Goal: Transaction & Acquisition: Purchase product/service

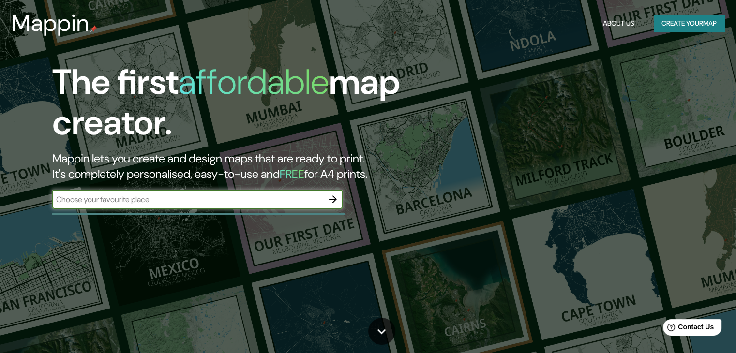
click at [228, 201] on input "text" at bounding box center [187, 199] width 271 height 11
type input "lima"
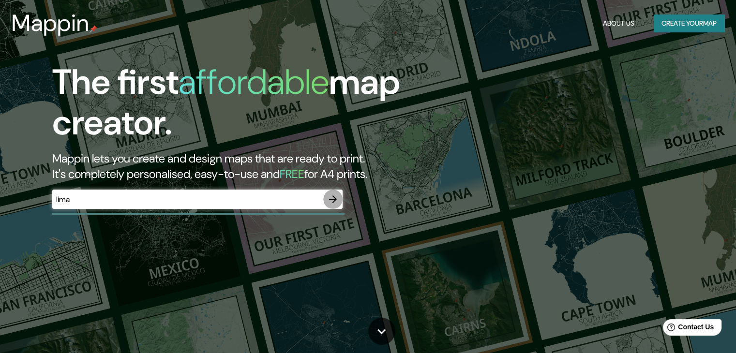
click at [331, 202] on icon "button" at bounding box center [333, 200] width 12 height 12
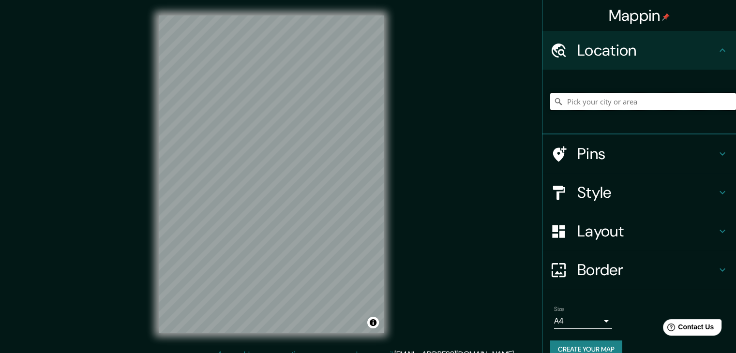
click at [596, 103] on input "Pick your city or area" at bounding box center [643, 101] width 186 height 17
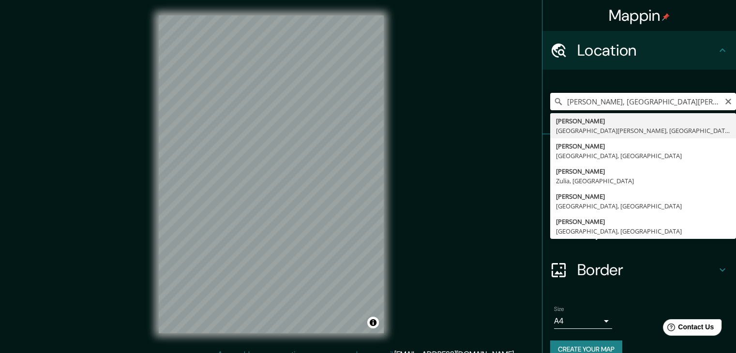
click at [604, 104] on input "Jesús María, Provincia de Córdoba, Argentina" at bounding box center [643, 101] width 186 height 17
click at [570, 102] on input "jesis maria" at bounding box center [643, 101] width 186 height 17
click at [571, 102] on input "jesis maria" at bounding box center [643, 101] width 186 height 17
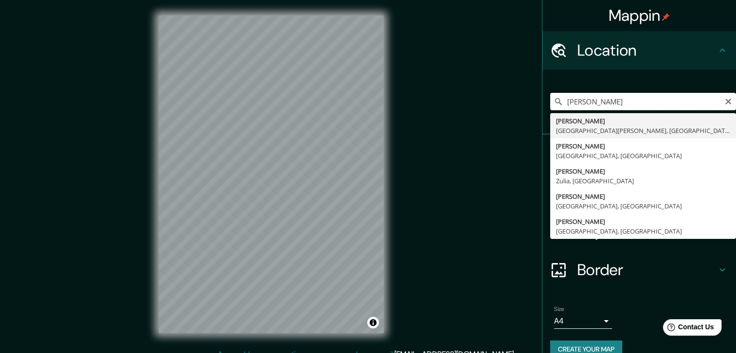
click at [633, 103] on input "jesus maria" at bounding box center [643, 101] width 186 height 17
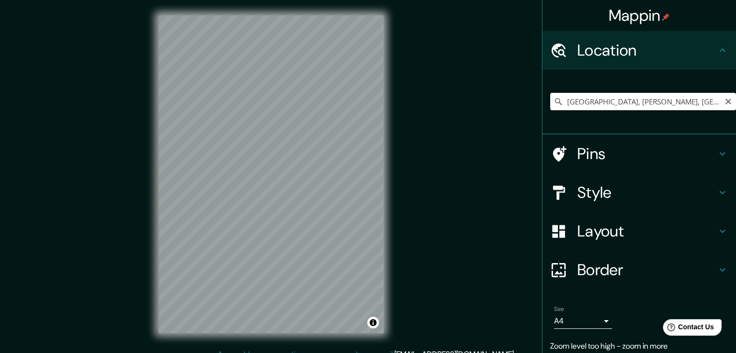
click at [686, 106] on input "Perú, Jesús María, Provincia de Córdoba, 5220, Argentina" at bounding box center [643, 101] width 186 height 17
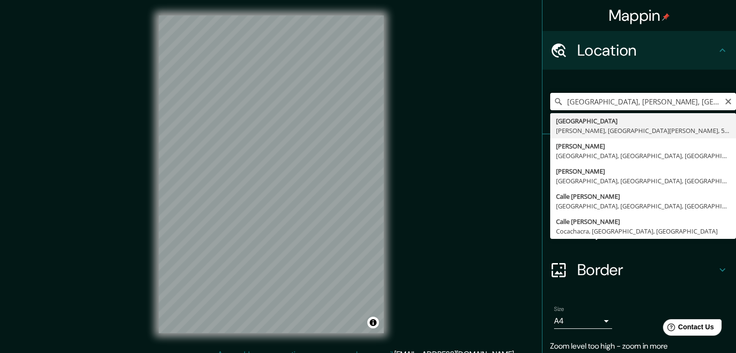
click at [686, 105] on input "Perú, Jesús María, Provincia de Córdoba, 5220, Argentina" at bounding box center [643, 101] width 186 height 17
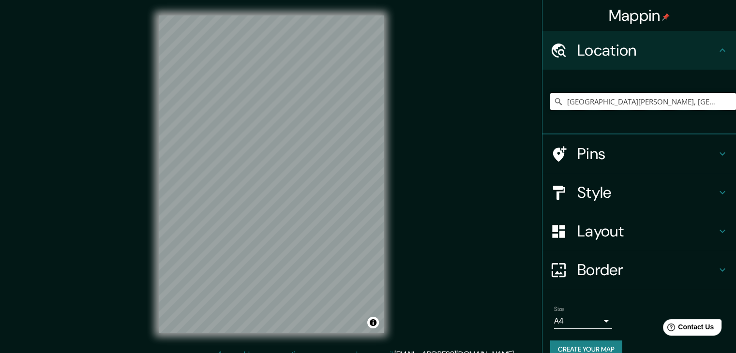
type input "San Felipe, Departamento de Cajamarca, Perú"
